Goal: Check status: Check status

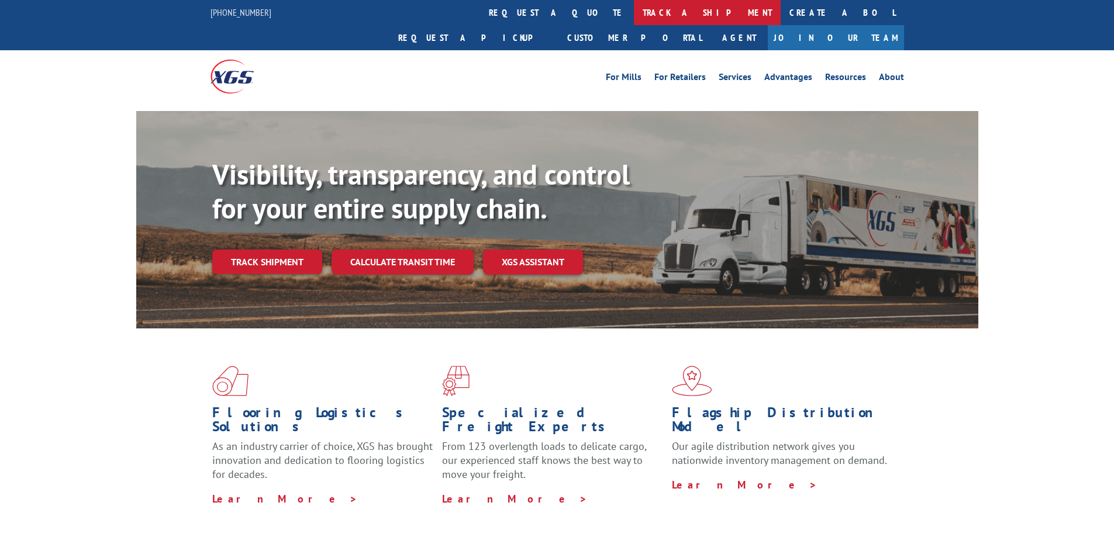
click at [634, 15] on link "track a shipment" at bounding box center [707, 12] width 147 height 25
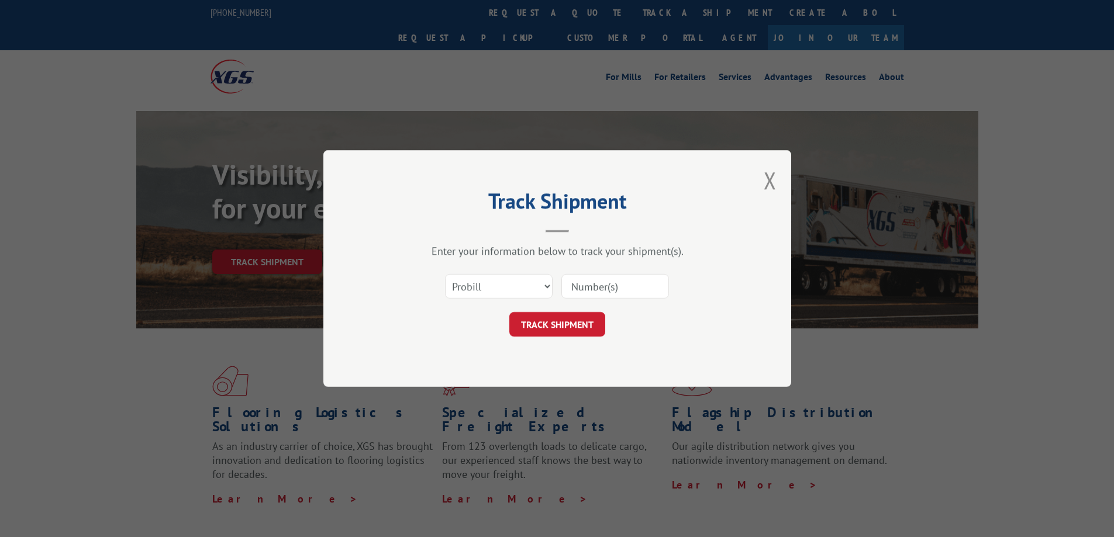
click at [599, 289] on input at bounding box center [615, 286] width 108 height 25
click at [549, 285] on select "Select category... Probill BOL PO" at bounding box center [499, 286] width 108 height 25
select select "po"
click at [445, 274] on select "Select category... Probill BOL PO" at bounding box center [499, 286] width 108 height 25
click at [606, 288] on input at bounding box center [615, 286] width 108 height 25
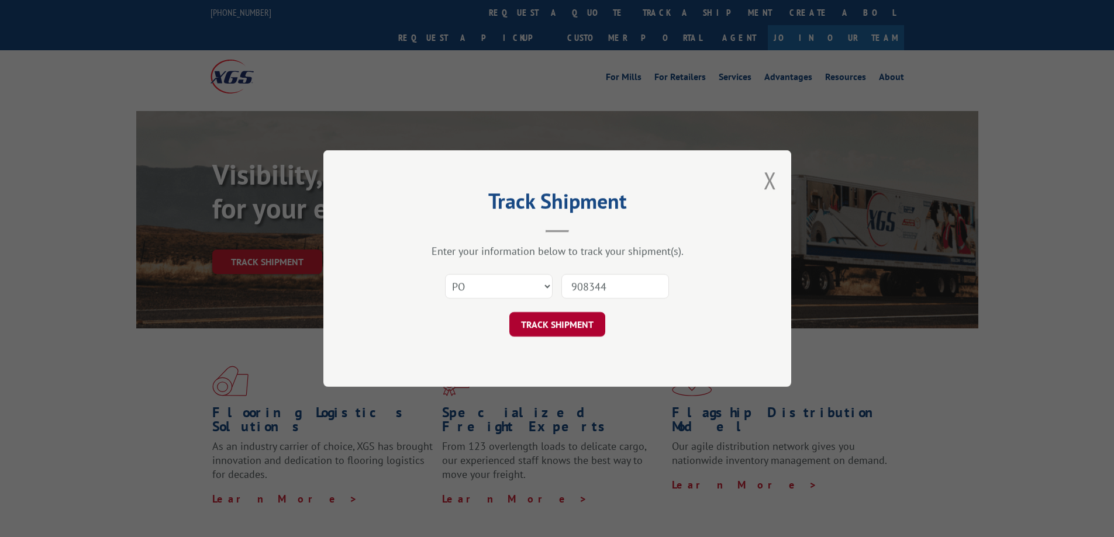
type input "908344"
click at [571, 330] on button "TRACK SHIPMENT" at bounding box center [557, 324] width 96 height 25
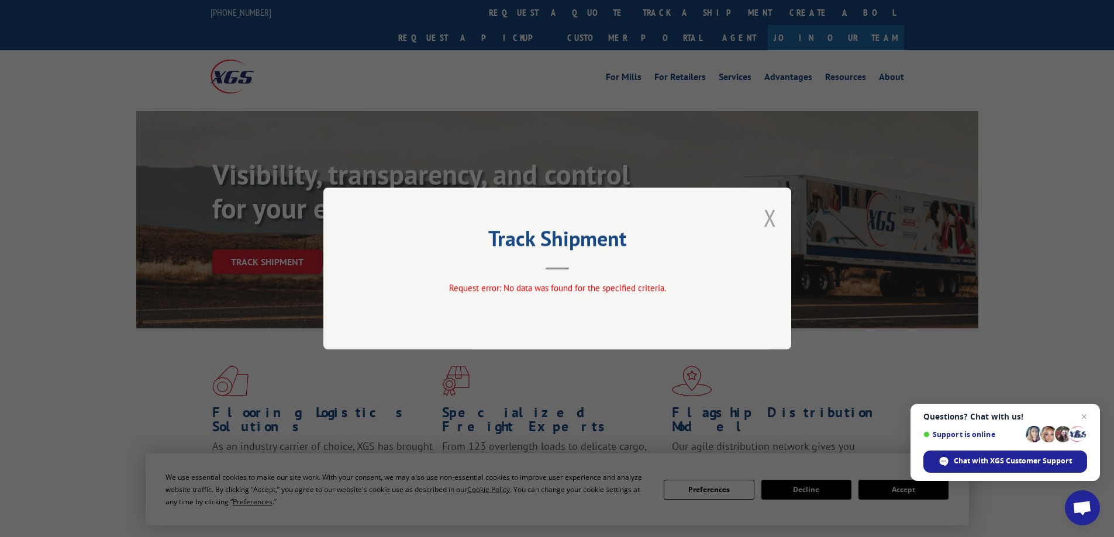
click at [768, 224] on button "Close modal" at bounding box center [770, 217] width 13 height 31
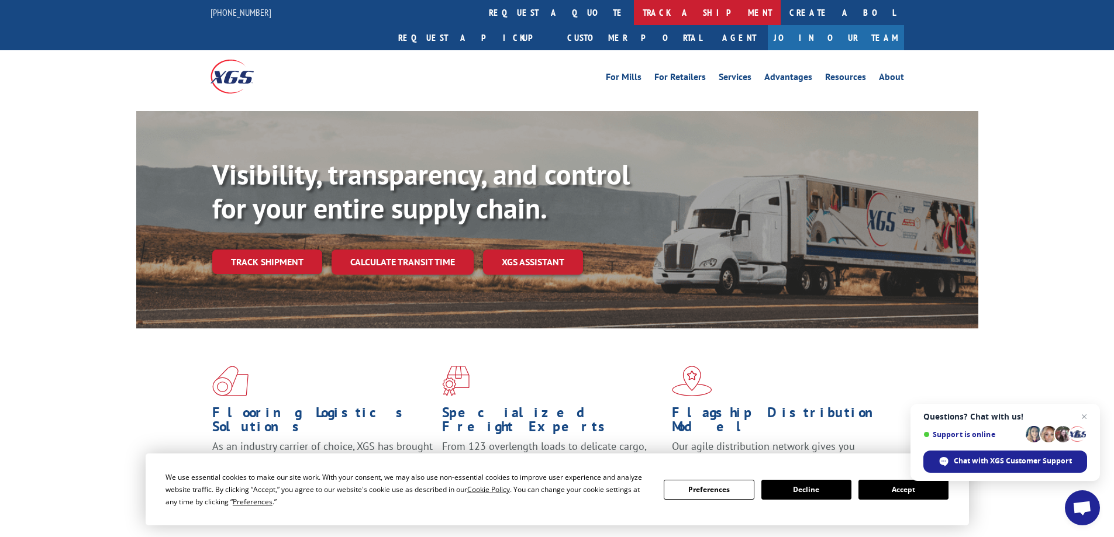
click at [634, 18] on link "track a shipment" at bounding box center [707, 12] width 147 height 25
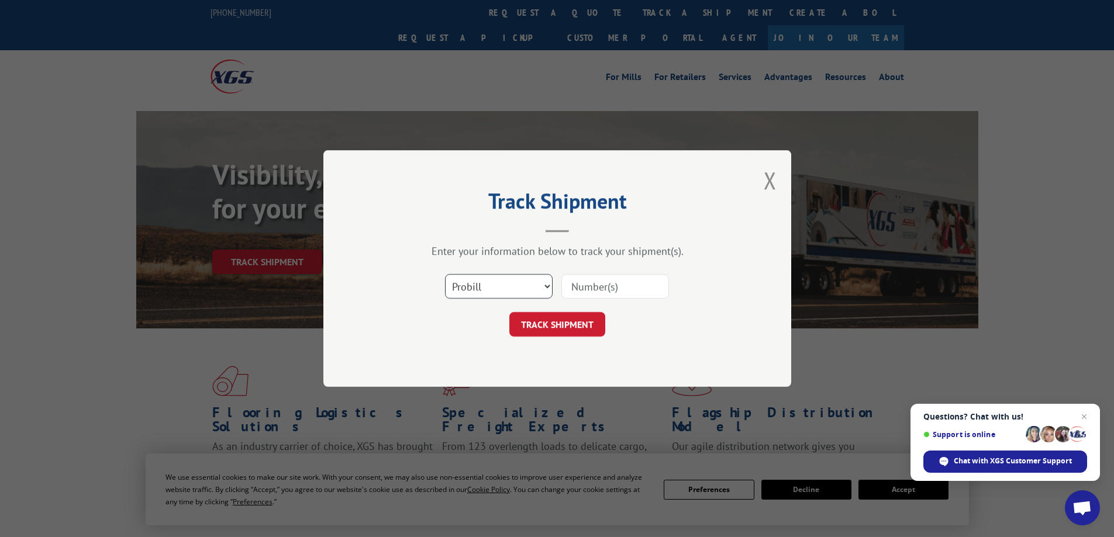
click at [549, 284] on select "Select category... Probill BOL PO" at bounding box center [499, 286] width 108 height 25
click at [779, 176] on div "Track Shipment Enter your information below to track your shipment(s). Select c…" at bounding box center [557, 268] width 468 height 237
click at [771, 180] on button "Close modal" at bounding box center [770, 180] width 13 height 31
